Goal: Task Accomplishment & Management: Manage account settings

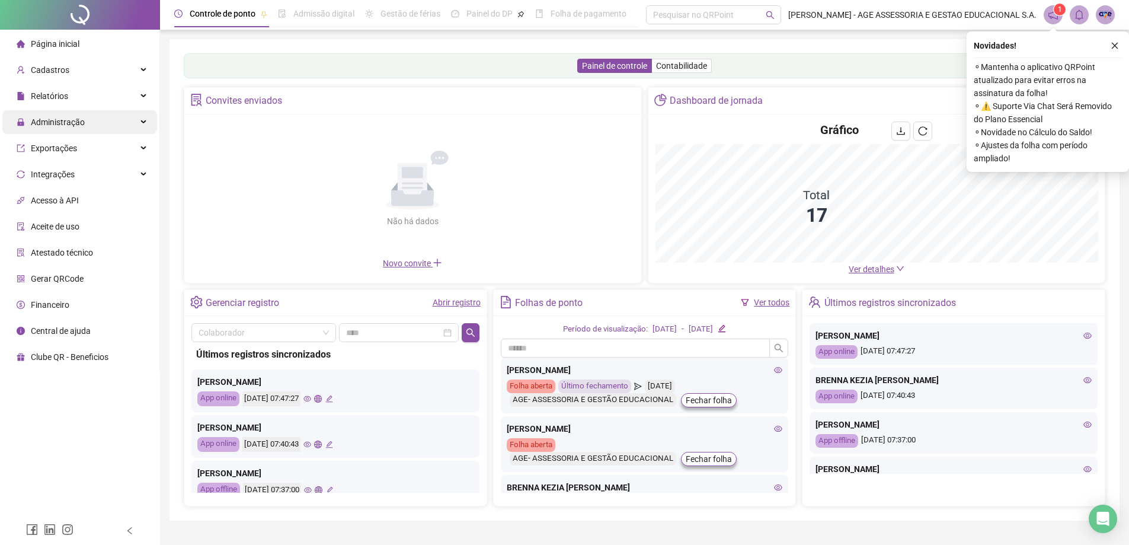
click at [72, 123] on span "Administração" at bounding box center [58, 121] width 54 height 9
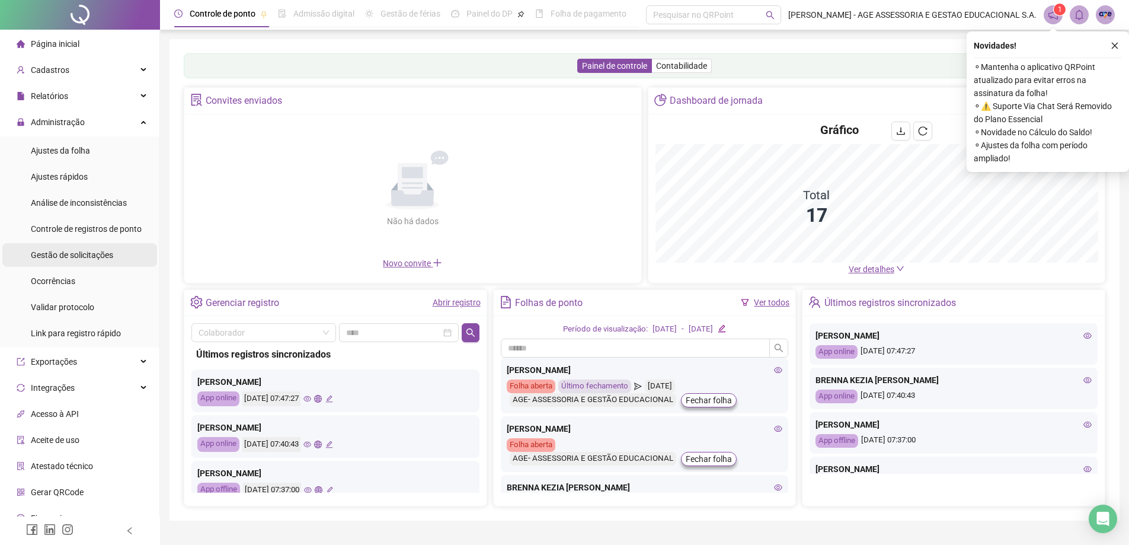
click at [105, 251] on span "Gestão de solicitações" at bounding box center [72, 254] width 82 height 9
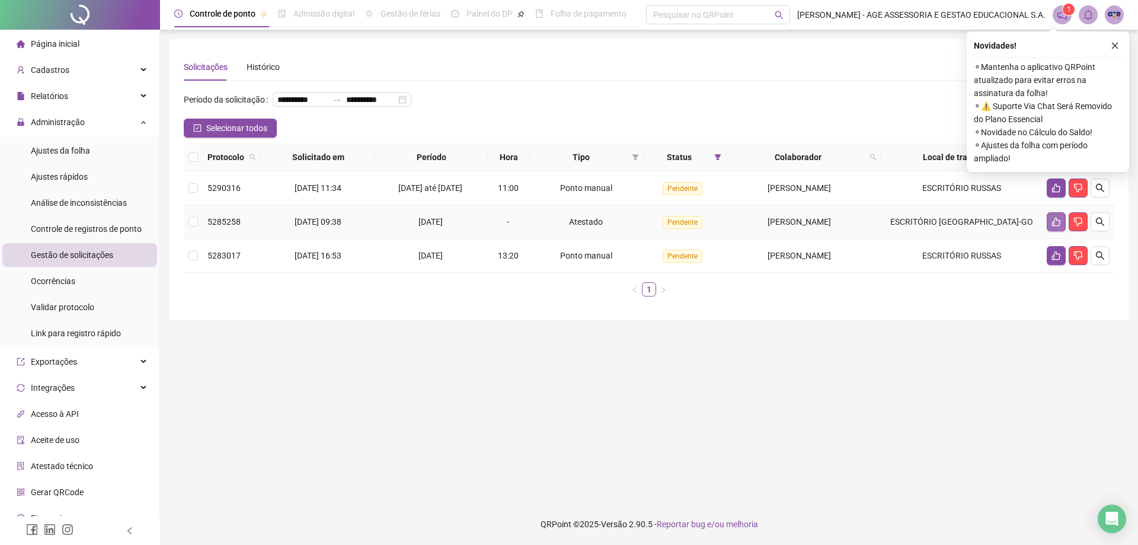
click at [1056, 226] on icon "like" at bounding box center [1056, 221] width 9 height 9
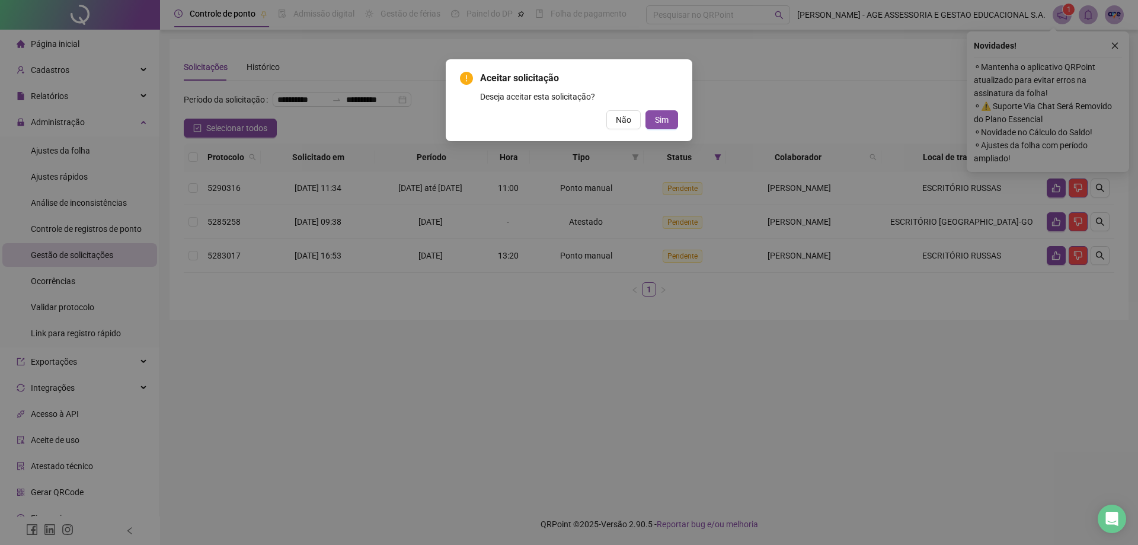
click at [777, 120] on div "Aceitar solicitação Deseja aceitar esta solicitação? Não Sim" at bounding box center [569, 272] width 1138 height 545
click at [620, 121] on span "Não" at bounding box center [623, 119] width 15 height 13
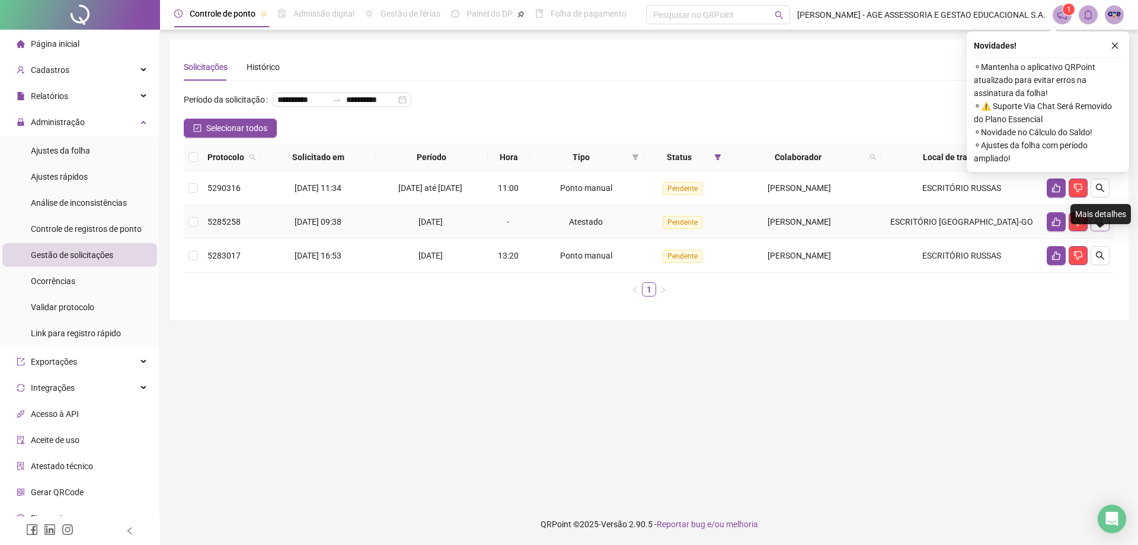
click at [1103, 226] on icon "search" at bounding box center [1100, 221] width 9 height 9
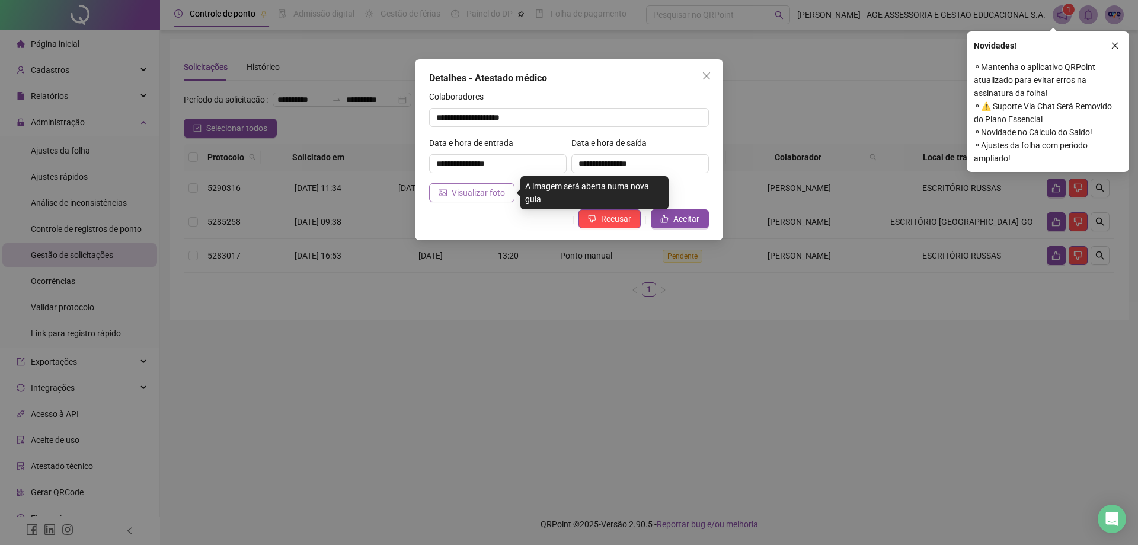
click at [475, 193] on span "Visualizar foto" at bounding box center [478, 192] width 53 height 13
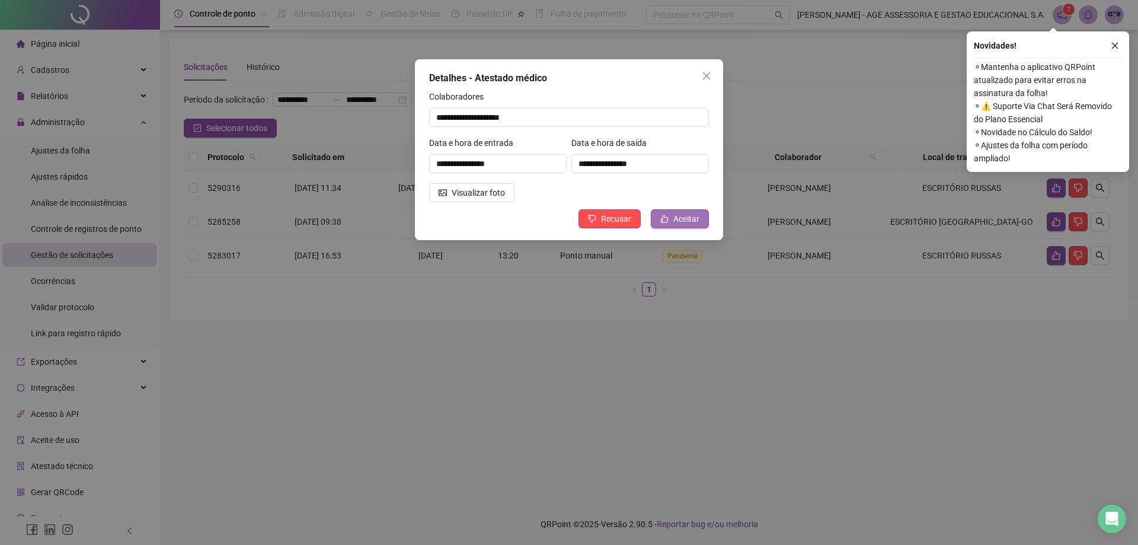
click at [672, 220] on button "Aceitar" at bounding box center [680, 218] width 58 height 19
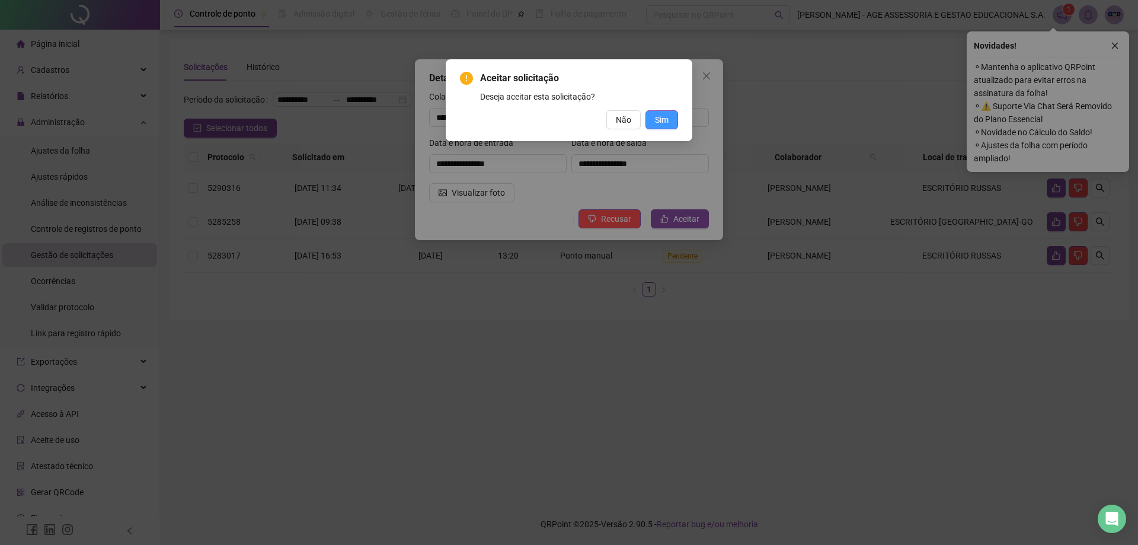
click at [658, 125] on span "Sim" at bounding box center [662, 119] width 14 height 13
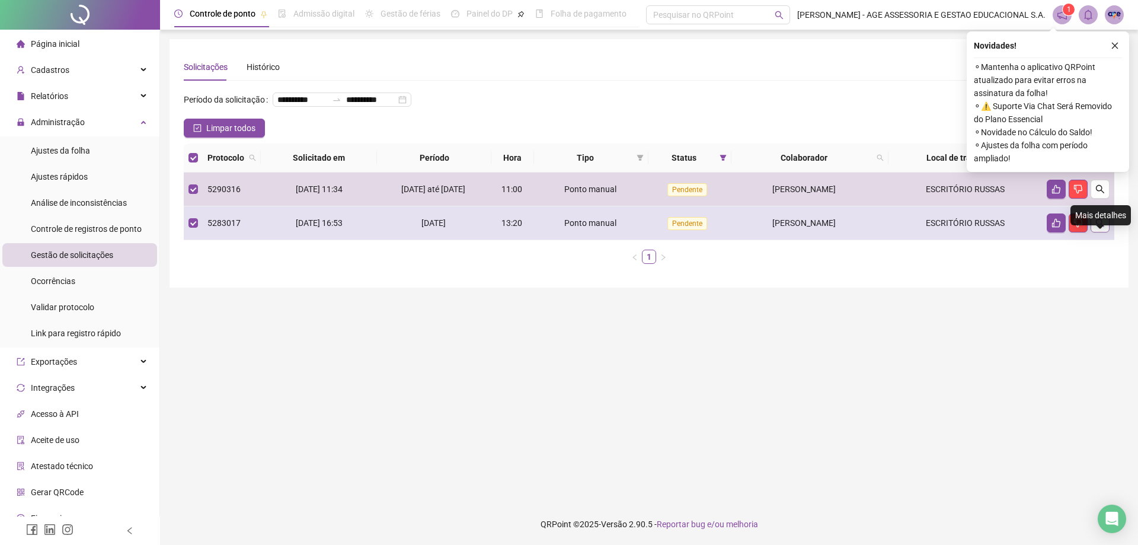
click at [1109, 232] on button "button" at bounding box center [1100, 222] width 19 height 19
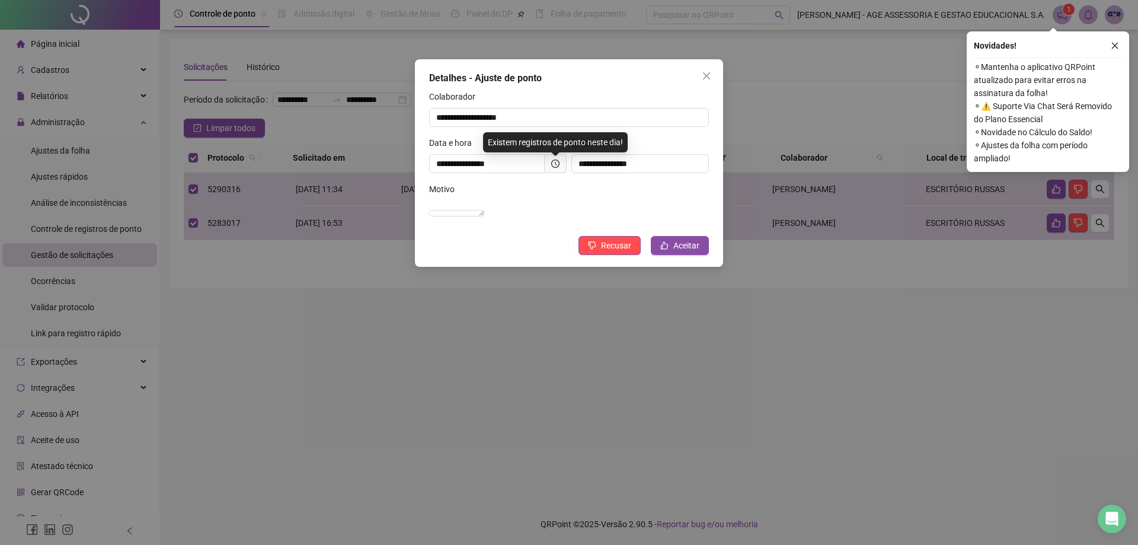
click at [870, 401] on div "**********" at bounding box center [569, 272] width 1138 height 545
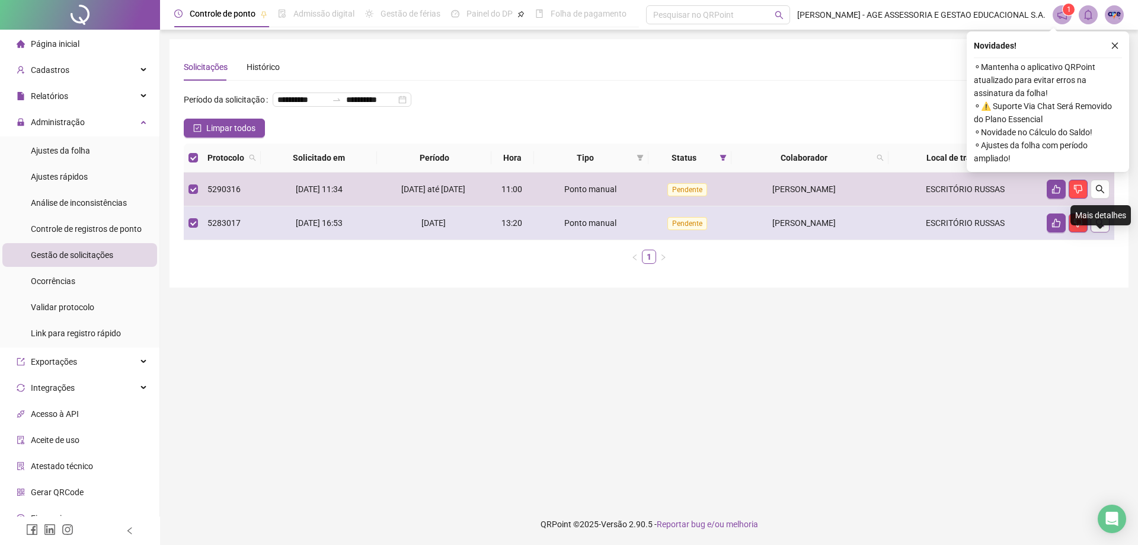
click at [1103, 232] on button "button" at bounding box center [1100, 222] width 19 height 19
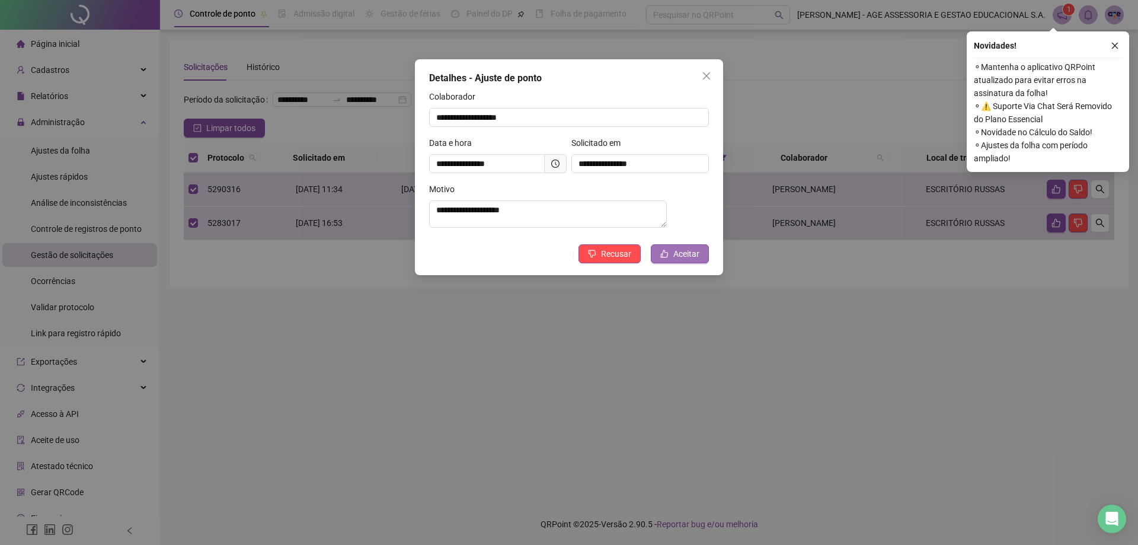
click at [688, 253] on span "Aceitar" at bounding box center [686, 253] width 26 height 13
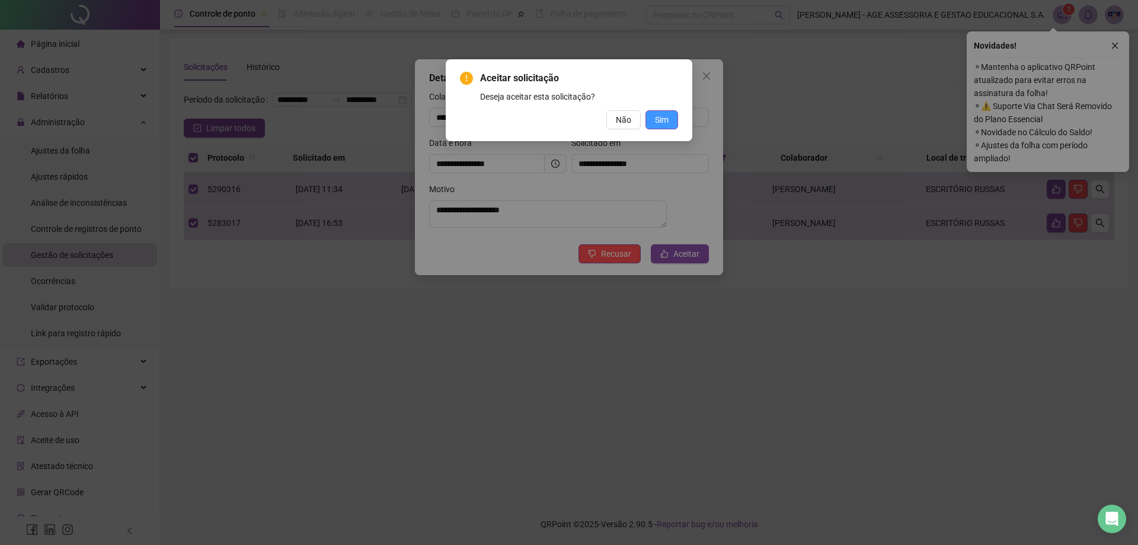
click at [665, 116] on span "Sim" at bounding box center [662, 119] width 14 height 13
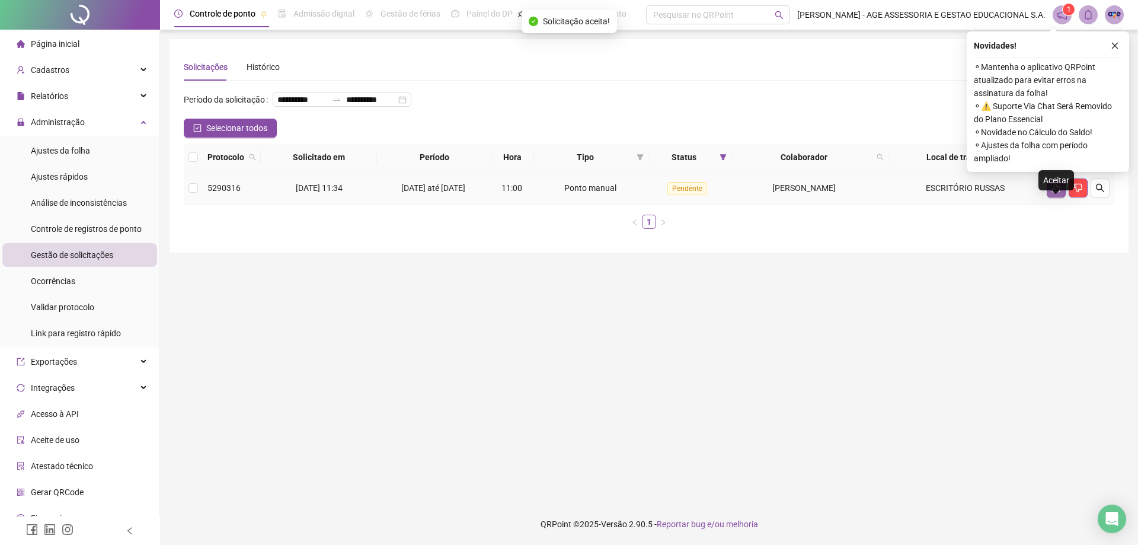
click at [1053, 193] on icon "like" at bounding box center [1056, 188] width 8 height 9
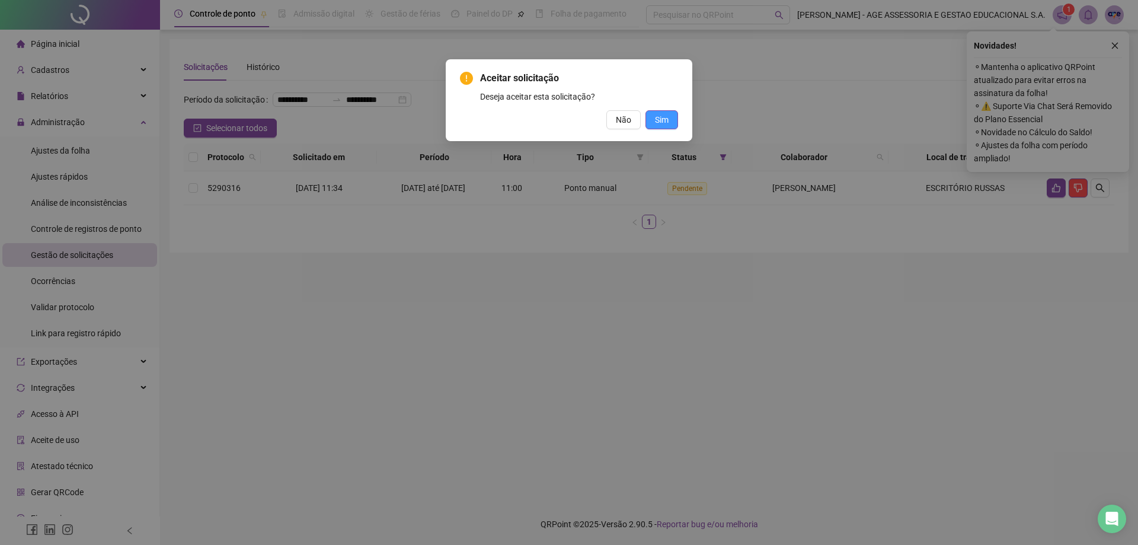
click at [651, 126] on button "Sim" at bounding box center [662, 119] width 33 height 19
